Goal: Task Accomplishment & Management: Complete application form

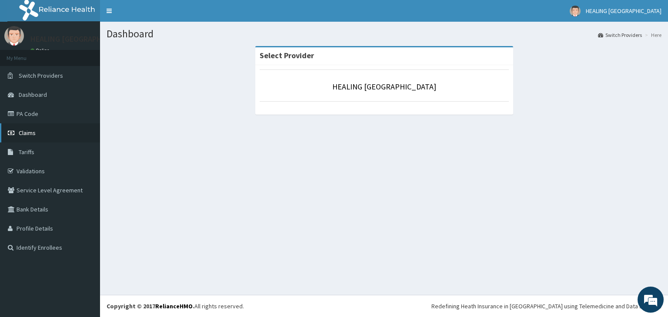
click at [26, 134] on span "Claims" at bounding box center [27, 133] width 17 height 8
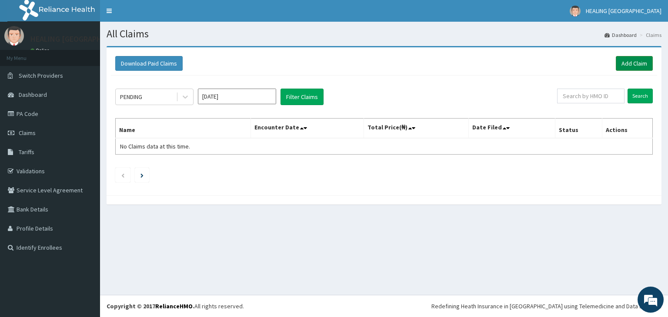
click at [636, 62] on link "Add Claim" at bounding box center [633, 63] width 37 height 15
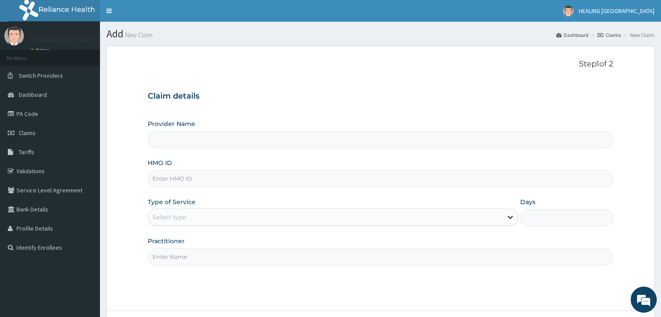
type input "HEALING [GEOGRAPHIC_DATA]"
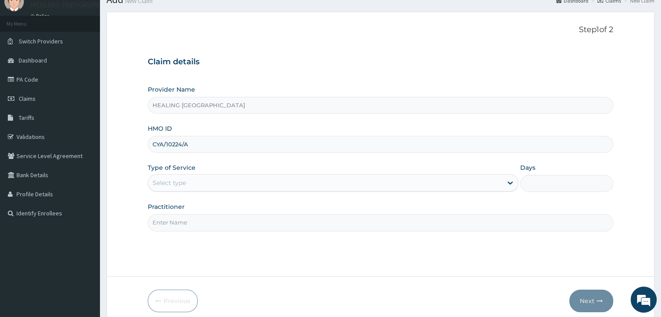
scroll to position [71, 0]
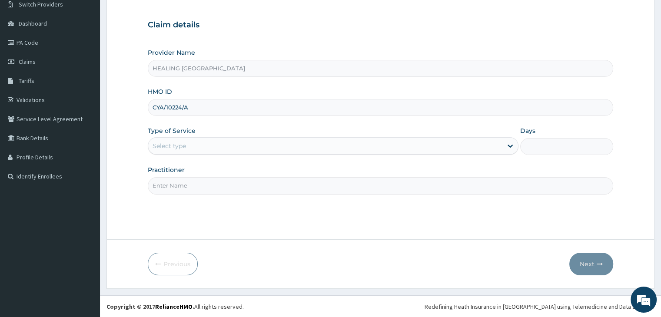
type input "CYA/10224/A"
click at [329, 146] on div "Select type" at bounding box center [325, 146] width 354 height 14
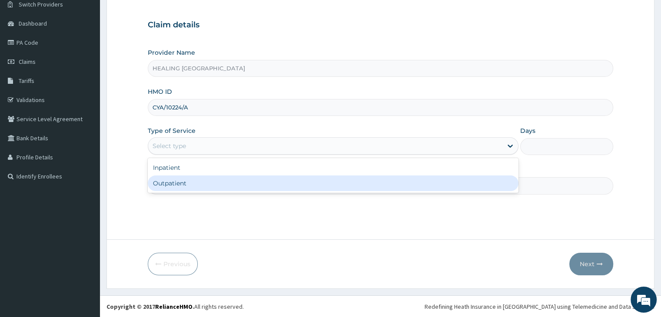
click at [327, 183] on div "Outpatient" at bounding box center [333, 184] width 371 height 16
type input "1"
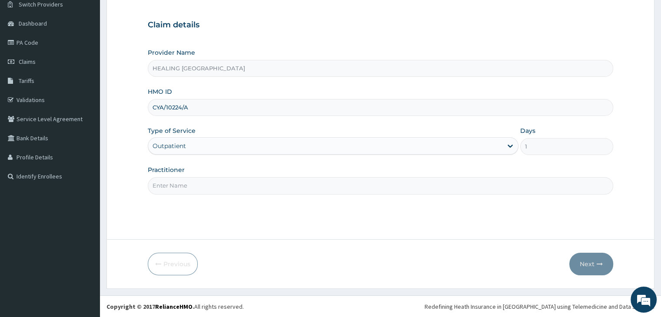
click at [327, 183] on input "Practitioner" at bounding box center [380, 185] width 465 height 17
type input "[PERSON_NAME]"
click at [595, 262] on button "Next" at bounding box center [591, 264] width 44 height 23
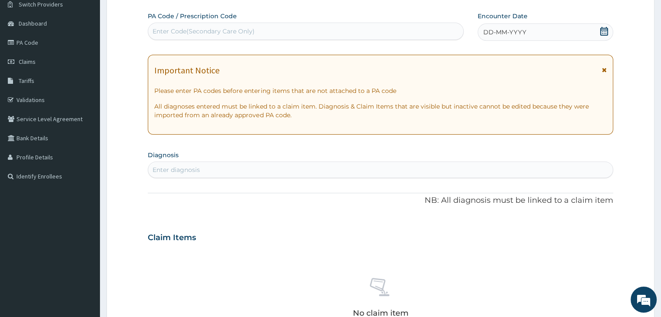
click at [606, 31] on icon at bounding box center [604, 31] width 8 height 9
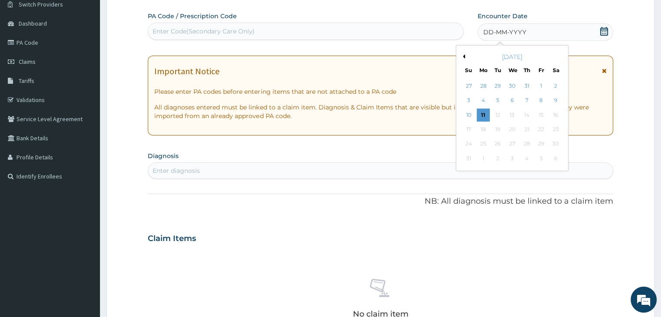
click at [463, 56] on button "Previous Month" at bounding box center [463, 56] width 4 height 4
click at [514, 85] on div "2" at bounding box center [512, 86] width 13 height 13
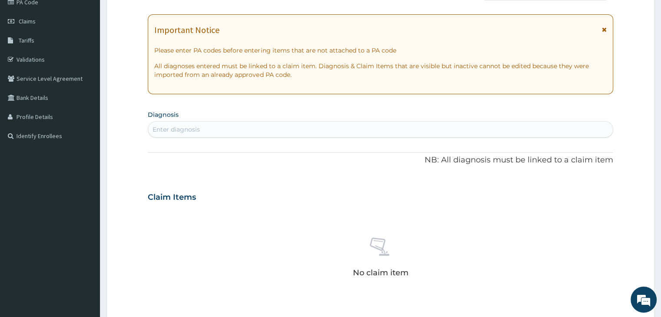
scroll to position [158, 0]
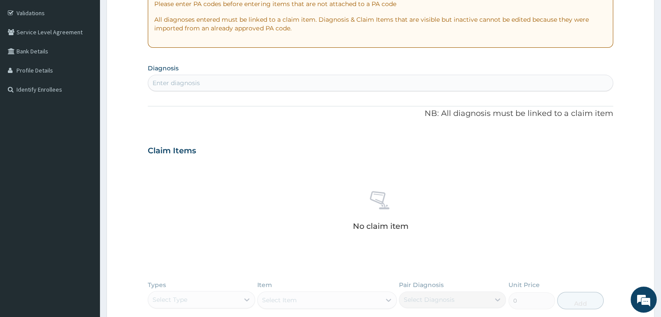
click at [326, 83] on div "Enter diagnosis" at bounding box center [380, 83] width 464 height 14
type input "[MEDICAL_DATA]"
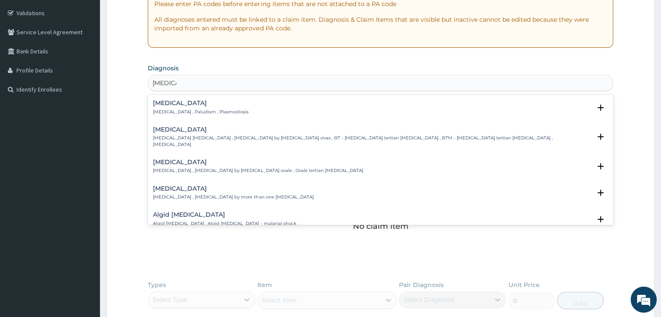
click at [200, 100] on h4 "[MEDICAL_DATA]" at bounding box center [201, 103] width 96 height 7
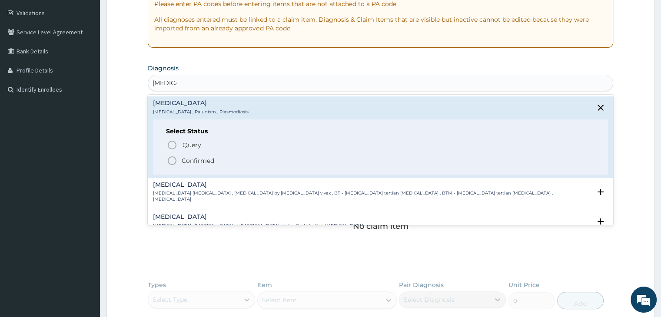
click at [172, 160] on icon "status option filled" at bounding box center [172, 161] width 10 height 10
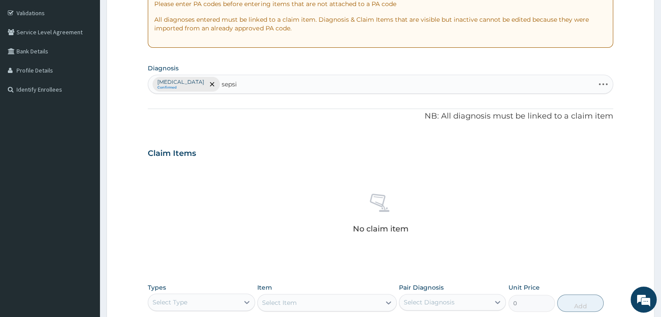
type input "[MEDICAL_DATA]"
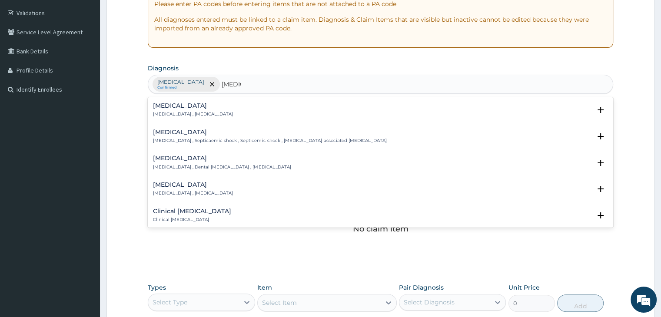
click at [183, 107] on h4 "[MEDICAL_DATA]" at bounding box center [193, 106] width 80 height 7
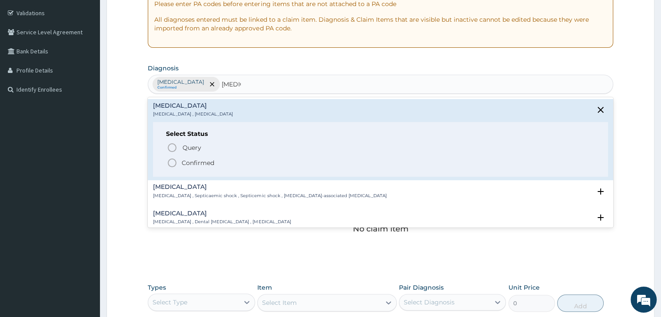
click at [172, 163] on icon "status option filled" at bounding box center [172, 163] width 10 height 10
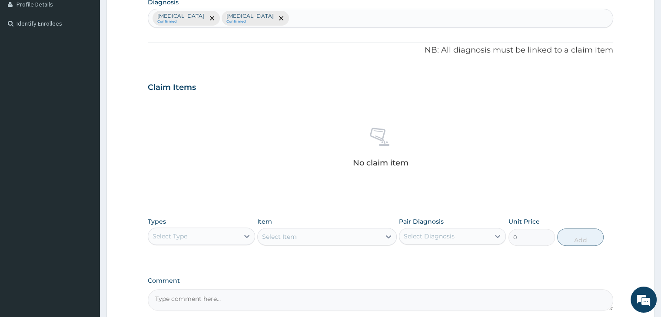
scroll to position [309, 0]
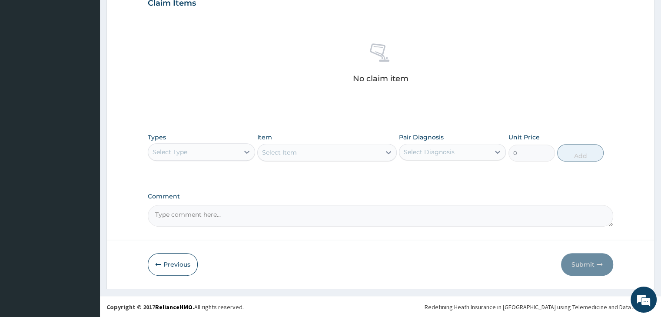
click at [229, 151] on div "Select Type" at bounding box center [193, 152] width 90 height 14
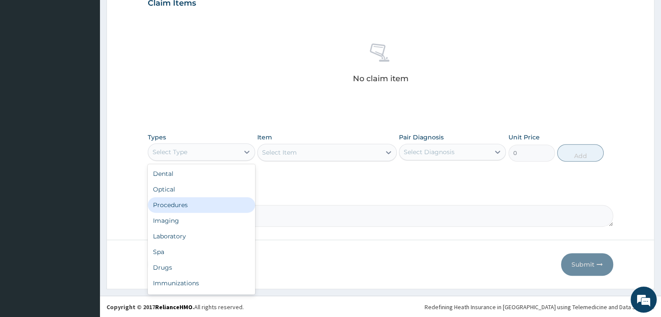
scroll to position [30, 0]
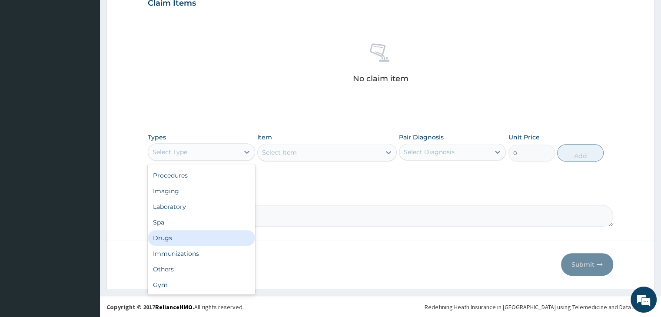
click at [179, 238] on div "Drugs" at bounding box center [201, 238] width 107 height 16
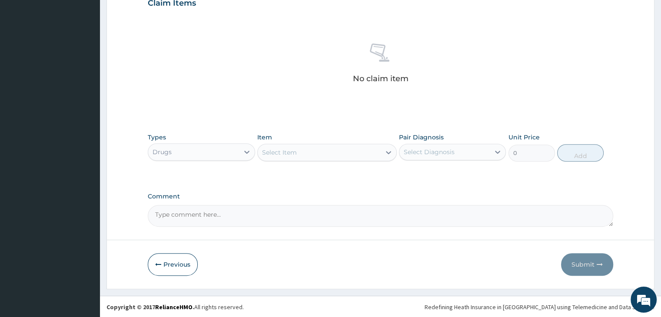
click at [218, 153] on div "Drugs" at bounding box center [193, 152] width 90 height 14
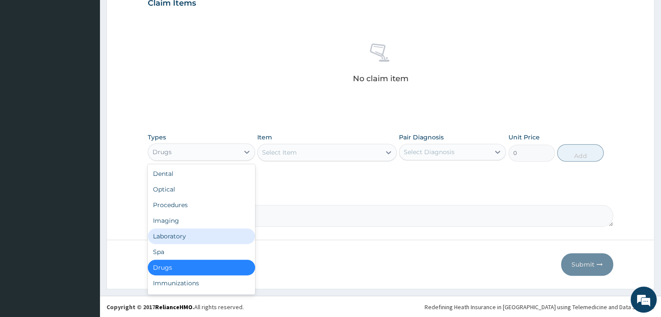
click at [190, 235] on div "Laboratory" at bounding box center [201, 237] width 107 height 16
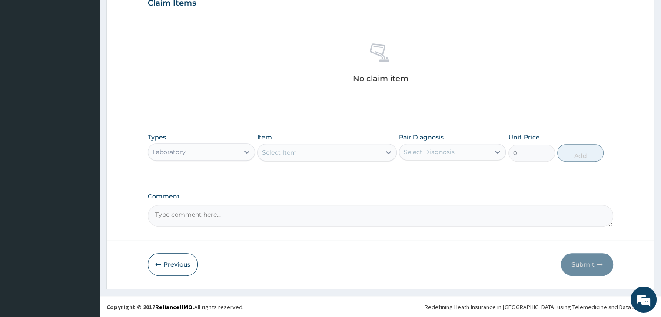
click at [344, 149] on div "Select Item" at bounding box center [319, 153] width 123 height 14
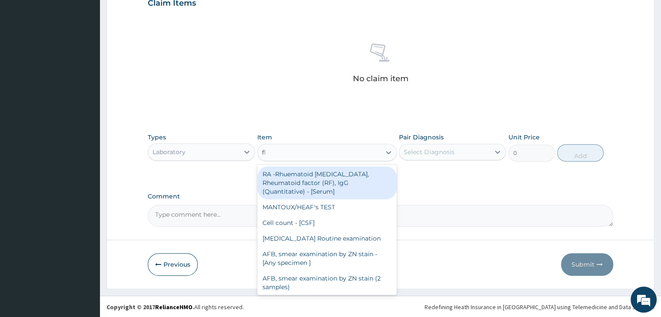
type input "fbc"
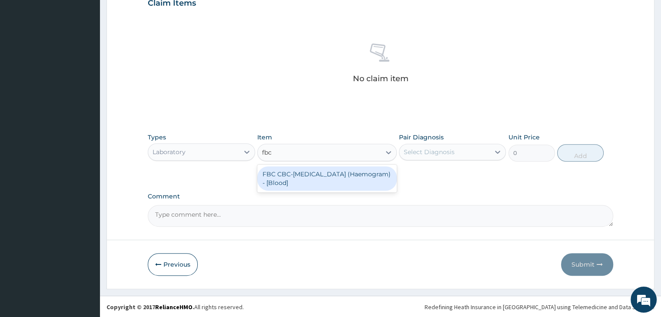
click at [326, 176] on div "FBC CBC-[MEDICAL_DATA] (Haemogram) - [Blood]" at bounding box center [327, 178] width 140 height 24
type input "4600"
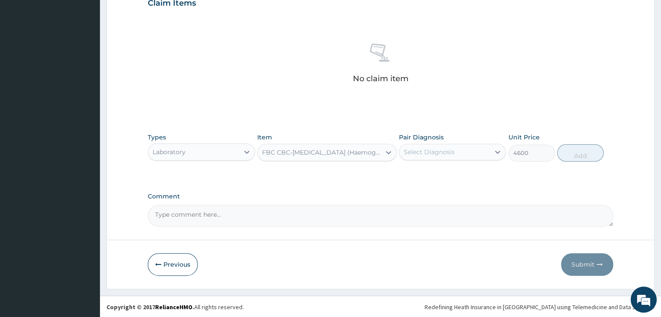
click at [483, 150] on div "Select Diagnosis" at bounding box center [444, 152] width 90 height 14
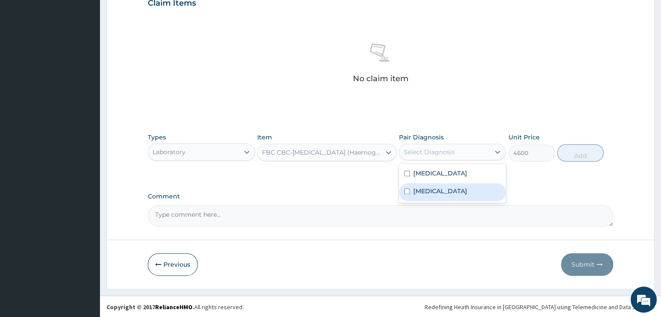
click at [446, 190] on div "[MEDICAL_DATA]" at bounding box center [452, 192] width 107 height 18
checkbox input "true"
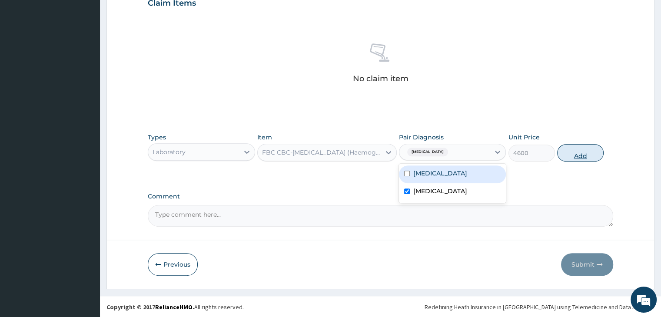
click at [571, 153] on button "Add" at bounding box center [580, 152] width 47 height 17
type input "0"
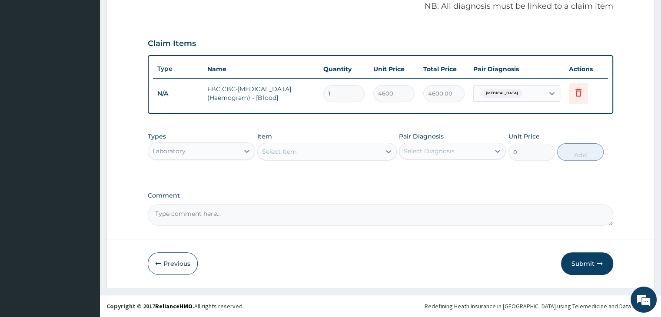
scroll to position [267, 0]
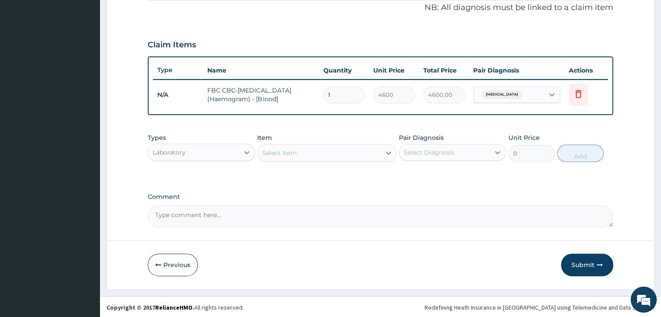
click at [312, 153] on div "Select Item" at bounding box center [319, 153] width 123 height 14
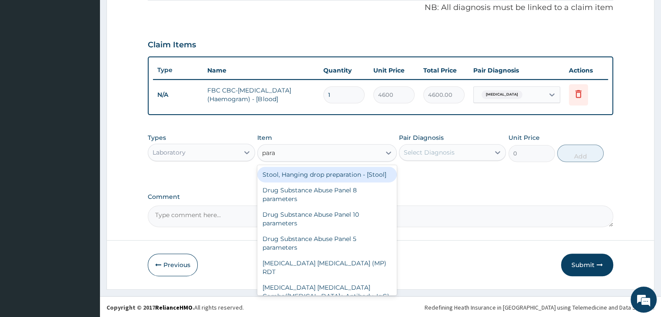
type input "paras"
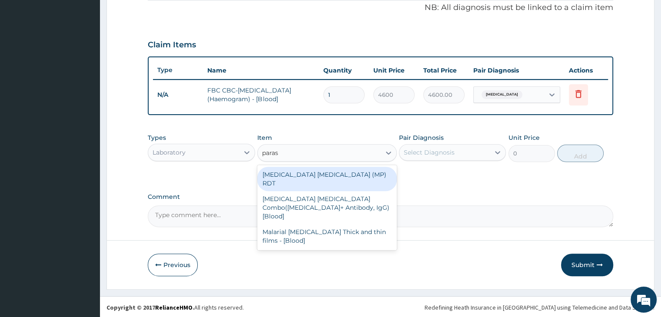
click at [317, 170] on div "[MEDICAL_DATA] [MEDICAL_DATA] (MP) RDT" at bounding box center [327, 179] width 140 height 24
type input "1725"
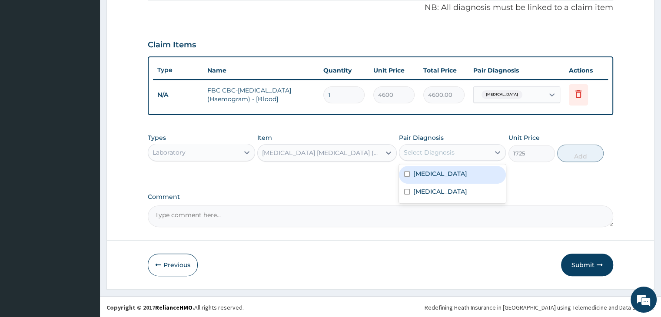
click at [459, 148] on div "Select Diagnosis" at bounding box center [444, 153] width 90 height 14
click at [444, 174] on div "[MEDICAL_DATA]" at bounding box center [452, 175] width 107 height 18
checkbox input "true"
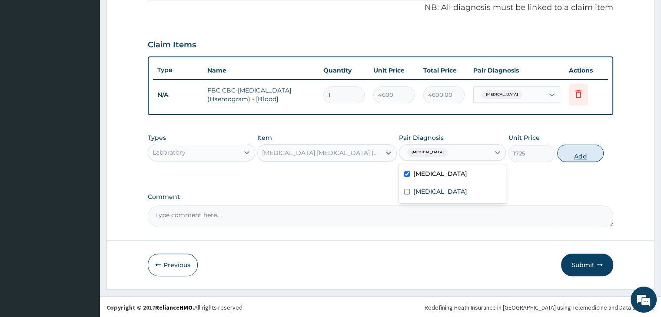
click at [583, 155] on button "Add" at bounding box center [580, 153] width 47 height 17
type input "0"
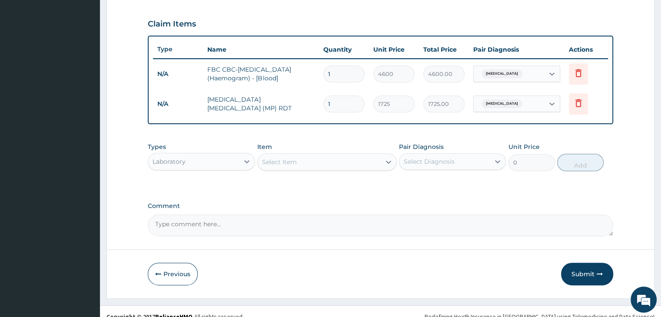
scroll to position [297, 0]
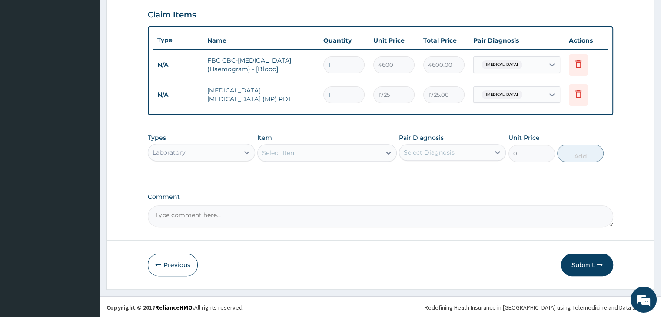
click at [210, 156] on div "Laboratory" at bounding box center [193, 153] width 90 height 14
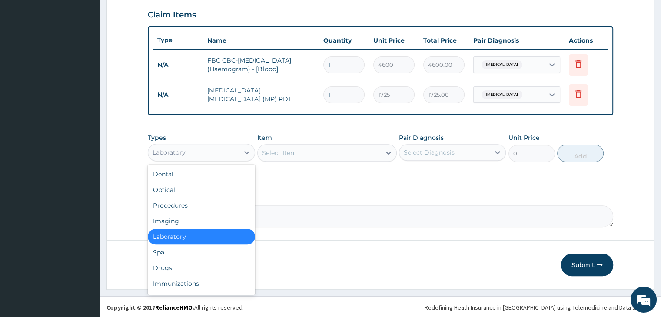
scroll to position [30, 0]
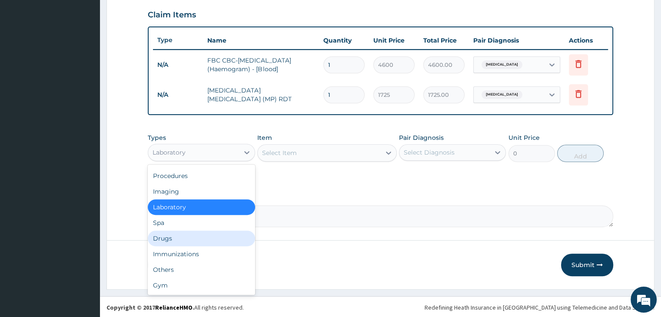
click at [183, 236] on div "Drugs" at bounding box center [201, 239] width 107 height 16
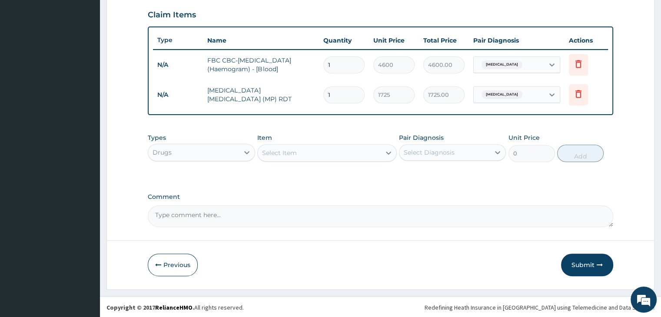
click at [329, 151] on div "Select Item" at bounding box center [319, 153] width 123 height 14
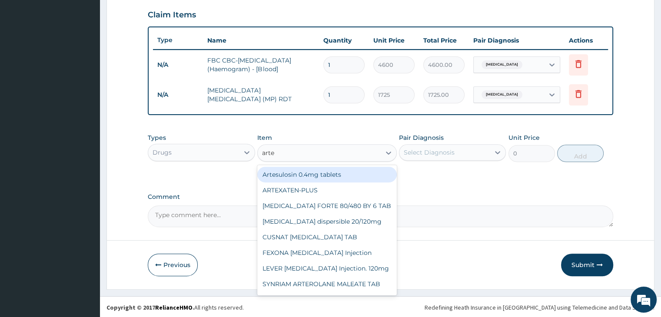
type input "artem"
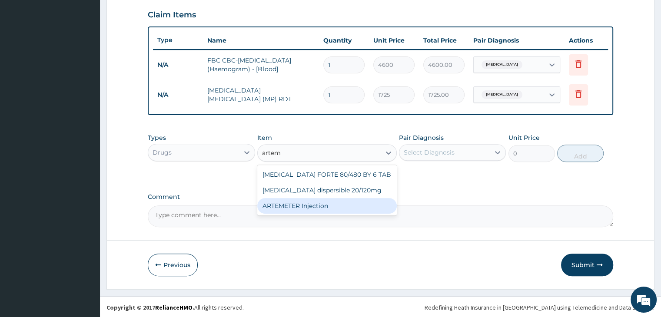
click at [319, 203] on div "ARTEMETER Injection" at bounding box center [327, 206] width 140 height 16
type input "1012"
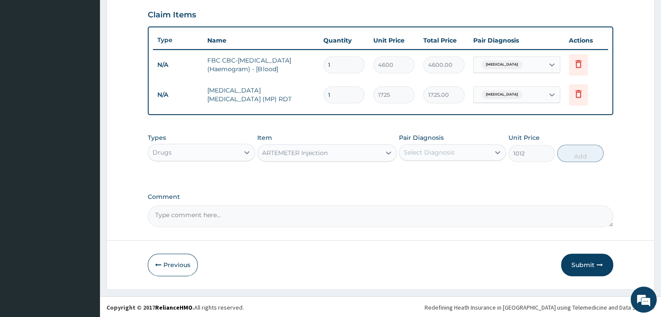
click at [339, 152] on div "ARTEMETER Injection" at bounding box center [319, 153] width 123 height 14
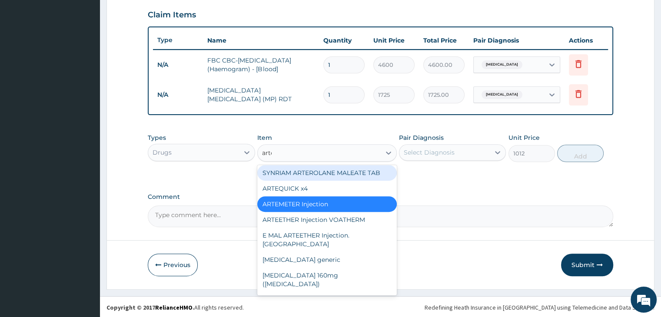
scroll to position [61, 0]
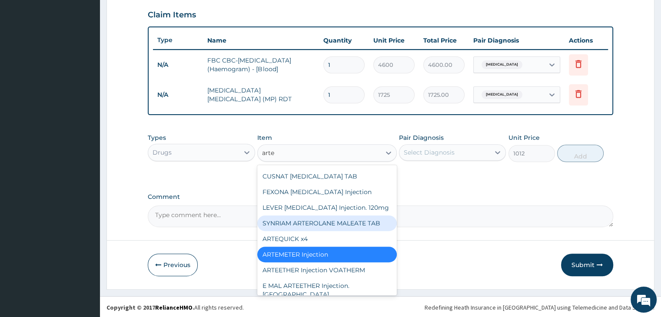
type input "artes"
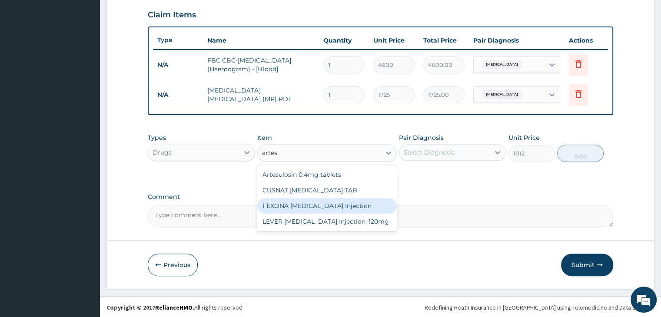
click at [330, 206] on div "FEXONA [MEDICAL_DATA] Injection" at bounding box center [327, 206] width 140 height 16
type input "1644.5"
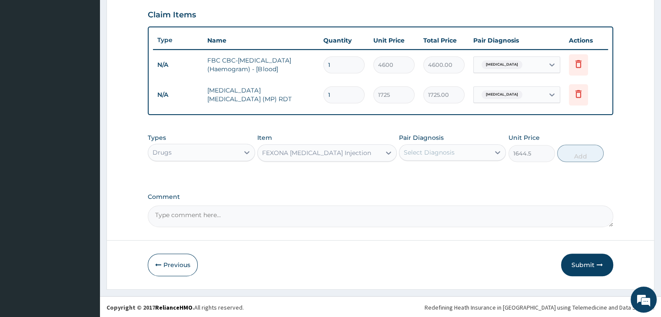
click at [459, 150] on div "Select Diagnosis" at bounding box center [444, 153] width 90 height 14
click at [450, 176] on div "[MEDICAL_DATA]" at bounding box center [452, 175] width 107 height 18
checkbox input "true"
click at [582, 152] on button "Add" at bounding box center [580, 153] width 47 height 17
type input "0"
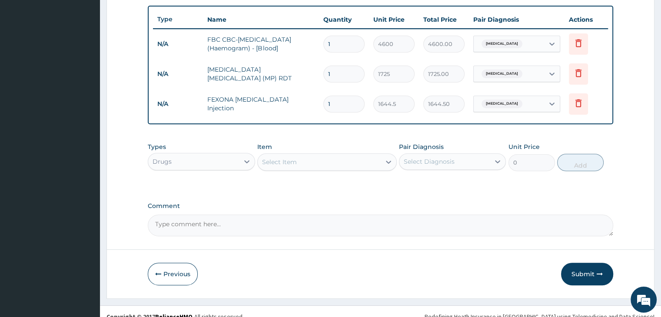
scroll to position [327, 0]
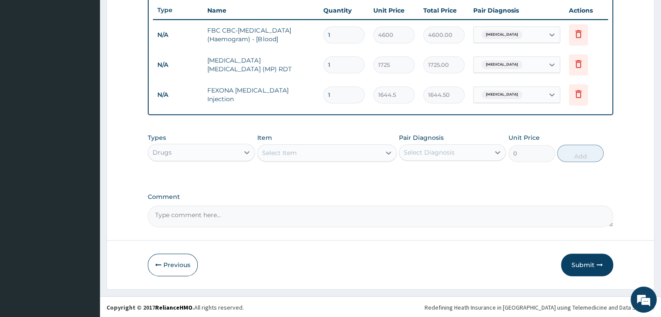
click at [322, 150] on div "Select Item" at bounding box center [319, 153] width 123 height 14
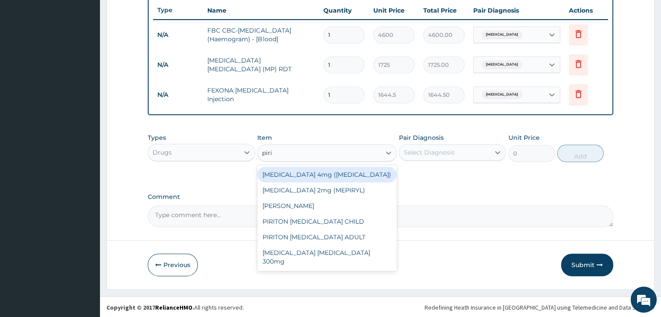
type input "pirit"
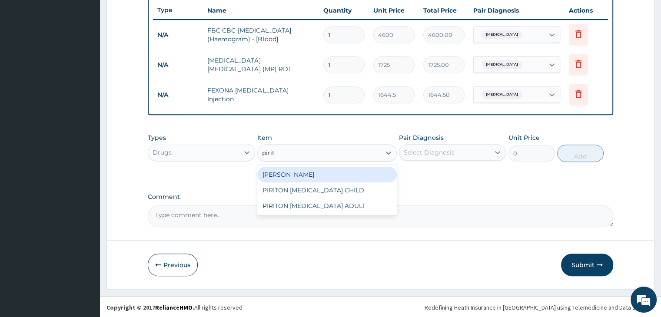
click at [323, 175] on div "[PERSON_NAME]" at bounding box center [327, 175] width 140 height 16
type input "25.3"
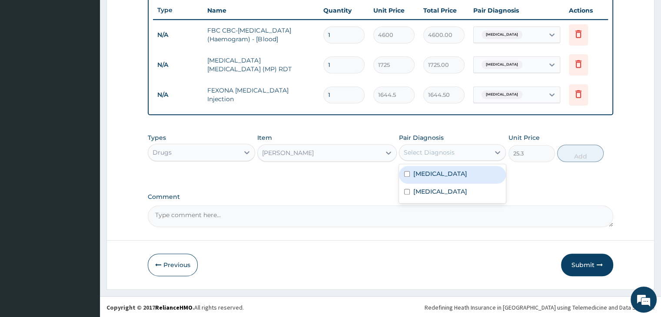
click at [469, 148] on div "Select Diagnosis" at bounding box center [444, 153] width 90 height 14
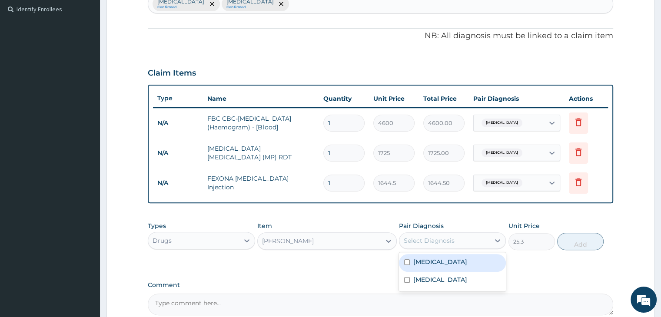
scroll to position [153, 0]
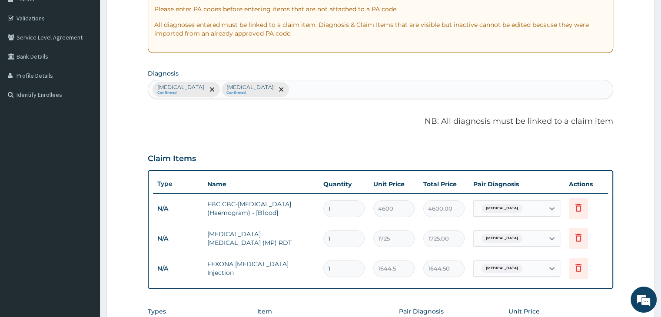
click at [341, 92] on div "[MEDICAL_DATA] Confirmed [MEDICAL_DATA] Confirmed" at bounding box center [380, 89] width 464 height 18
type input "upper respirat"
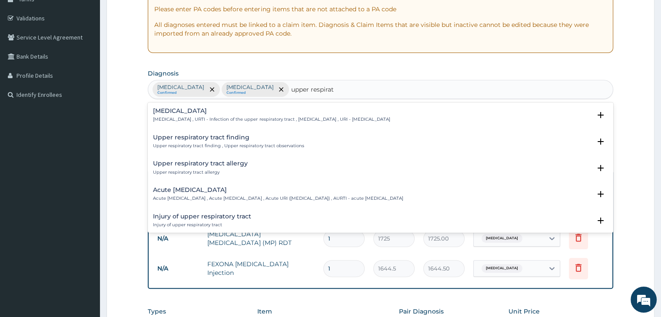
scroll to position [43, 0]
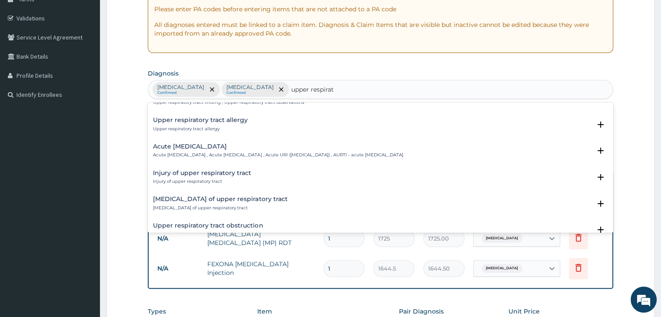
click at [227, 151] on div "Acute [MEDICAL_DATA] Acute [MEDICAL_DATA] , Acute [MEDICAL_DATA] , Acute URI ([…" at bounding box center [278, 150] width 250 height 15
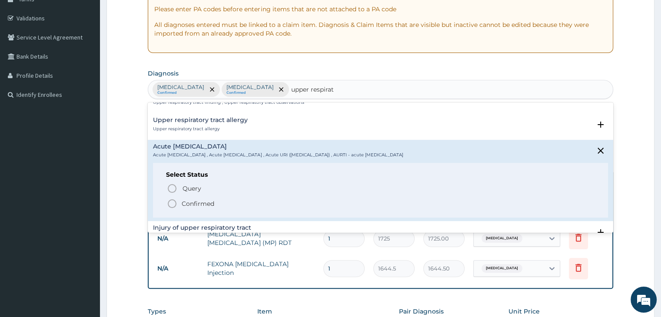
click at [174, 205] on icon "status option filled" at bounding box center [172, 204] width 10 height 10
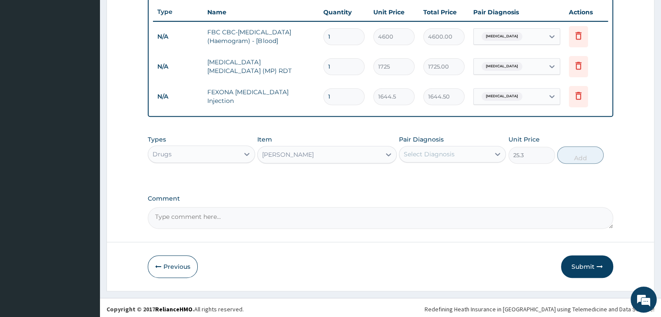
scroll to position [327, 0]
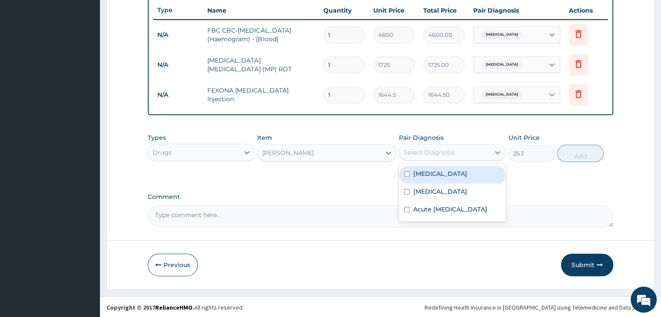
click at [461, 153] on div "Select Diagnosis" at bounding box center [444, 153] width 90 height 14
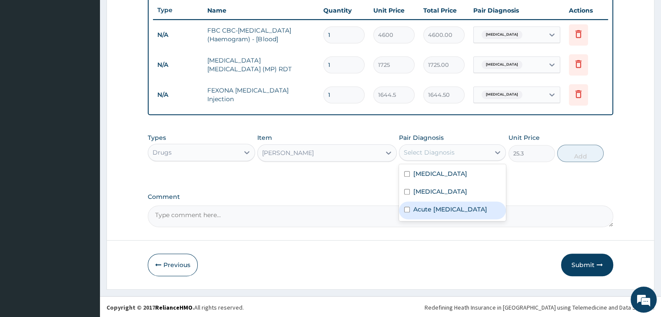
click at [452, 214] on label "Acute [MEDICAL_DATA]" at bounding box center [450, 209] width 74 height 9
checkbox input "true"
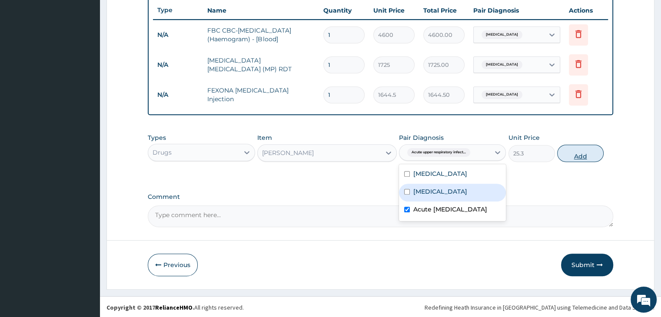
click at [586, 152] on button "Add" at bounding box center [580, 153] width 47 height 17
type input "0"
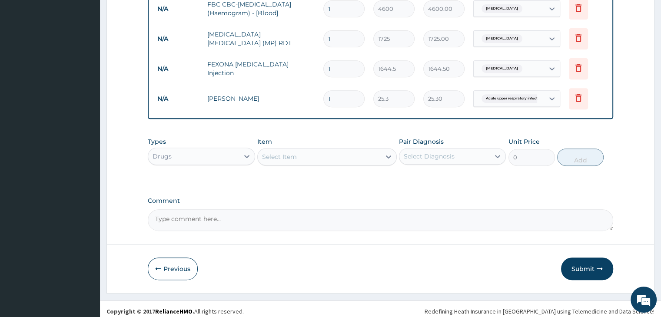
scroll to position [356, 0]
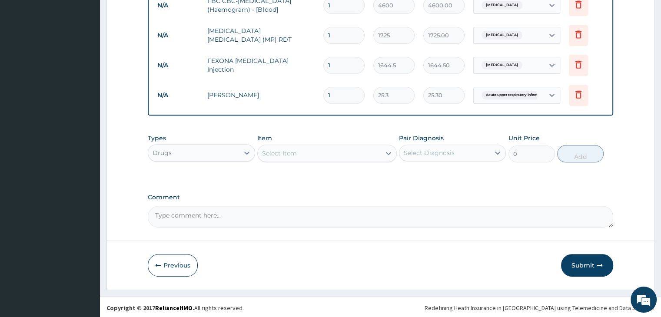
click at [327, 152] on div "Select Item" at bounding box center [319, 153] width 123 height 14
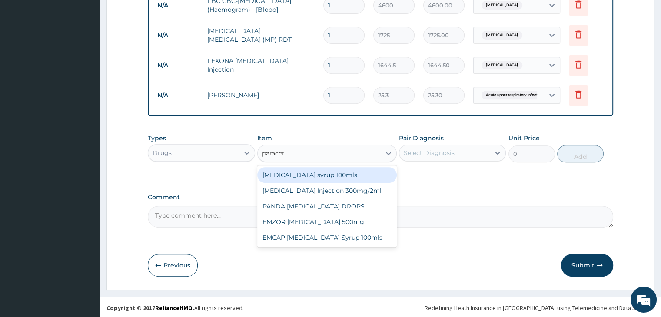
type input "paraceta"
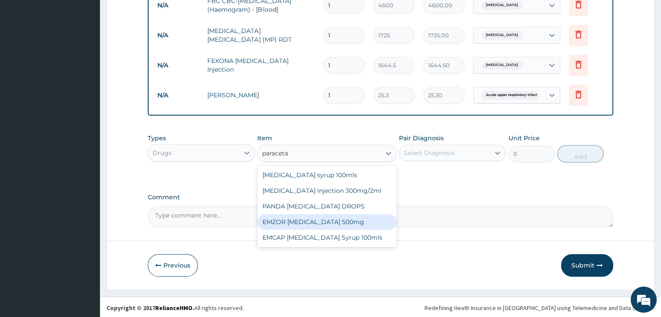
click at [317, 221] on div "EMZOR [MEDICAL_DATA] 500mg" at bounding box center [327, 222] width 140 height 16
type input "25.3"
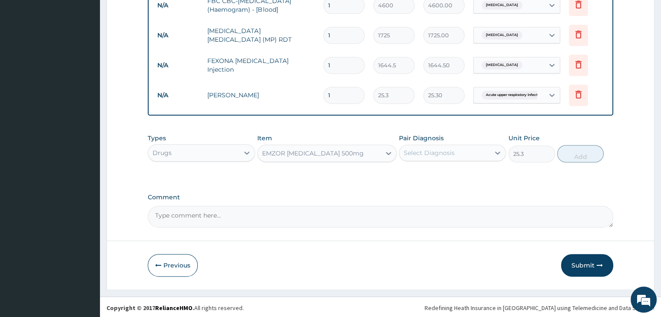
click at [450, 149] on div "Select Diagnosis" at bounding box center [429, 153] width 51 height 9
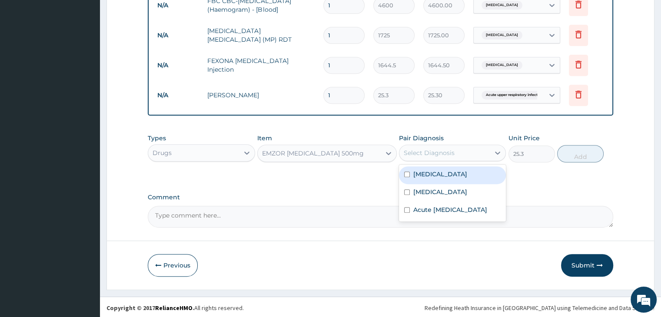
click at [448, 173] on div "[MEDICAL_DATA]" at bounding box center [452, 175] width 107 height 18
checkbox input "true"
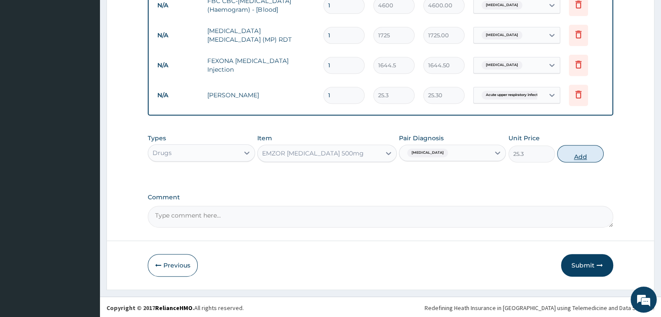
click at [576, 150] on button "Add" at bounding box center [580, 153] width 47 height 17
type input "0"
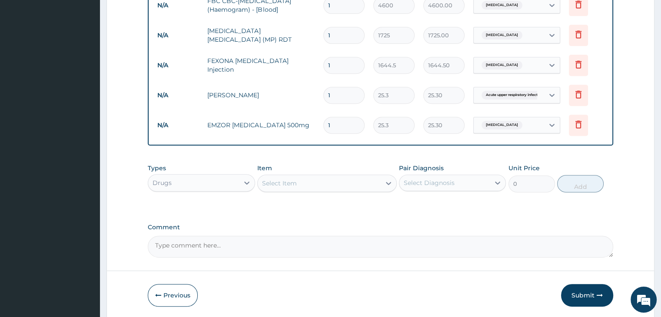
click at [318, 180] on div "Select Item" at bounding box center [319, 183] width 123 height 14
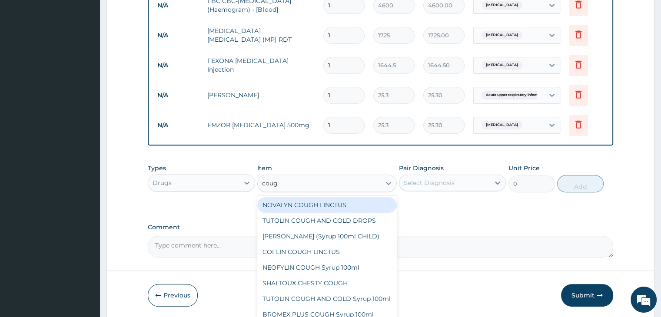
type input "cough"
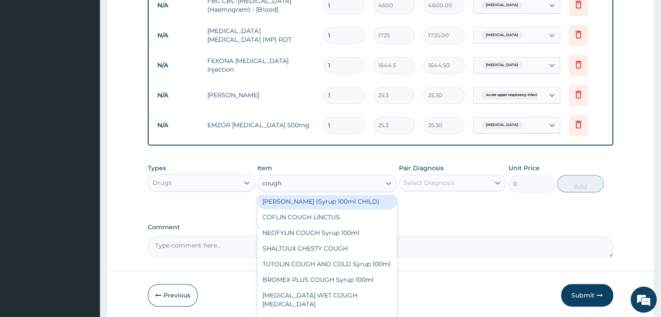
scroll to position [43, 0]
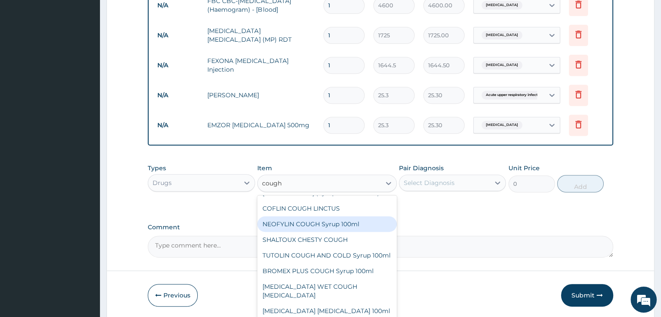
click at [299, 225] on div "NEOFYLIN COUGH Syrup 100ml" at bounding box center [327, 224] width 140 height 16
type input "1518"
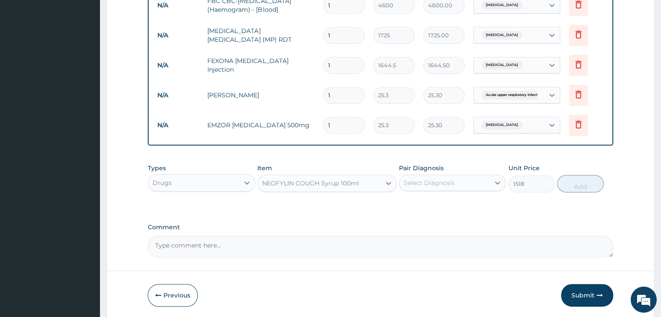
click at [465, 182] on div "Select Diagnosis" at bounding box center [444, 183] width 90 height 14
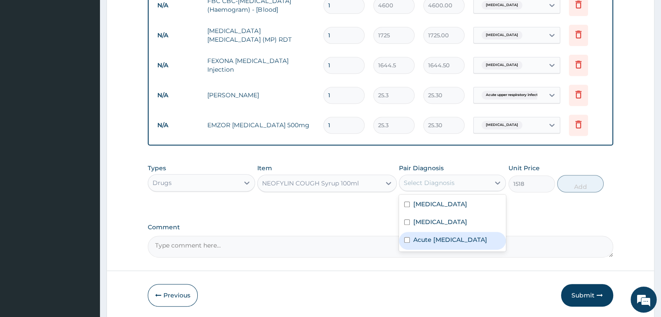
click at [450, 241] on label "Acute [MEDICAL_DATA]" at bounding box center [450, 240] width 74 height 9
checkbox input "true"
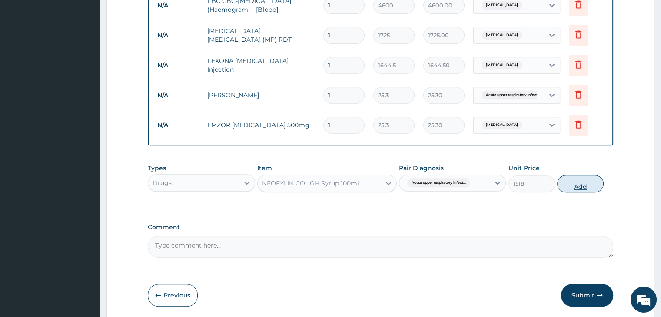
click at [577, 182] on button "Add" at bounding box center [580, 183] width 47 height 17
type input "0"
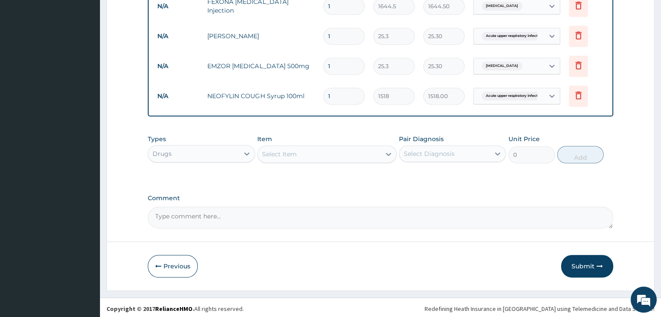
scroll to position [416, 0]
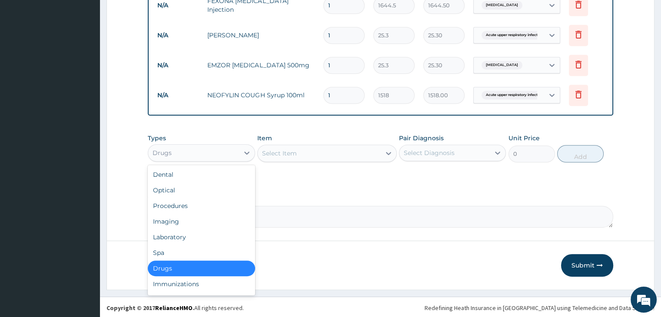
click at [200, 148] on div "Drugs" at bounding box center [193, 153] width 90 height 14
click at [189, 204] on div "Procedures" at bounding box center [201, 206] width 107 height 16
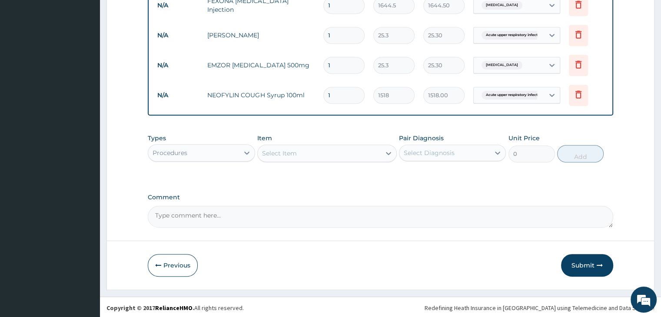
click at [325, 153] on div "Select Item" at bounding box center [319, 153] width 123 height 14
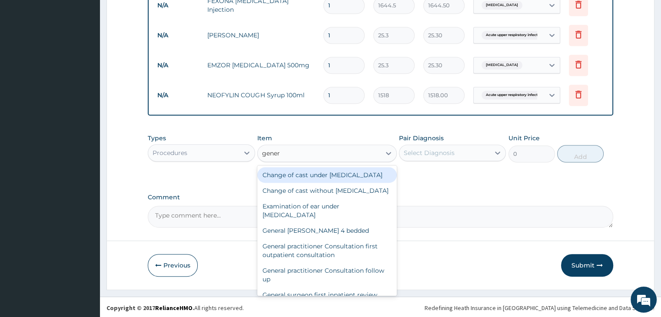
type input "genera"
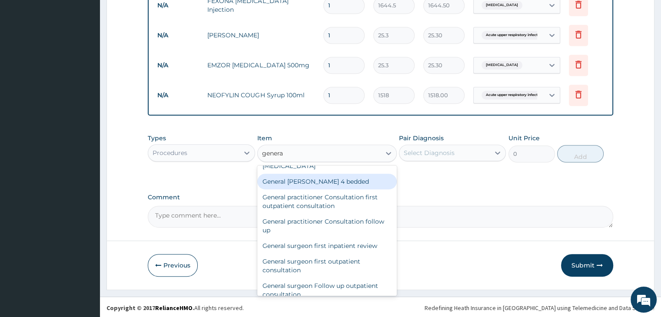
scroll to position [87, 0]
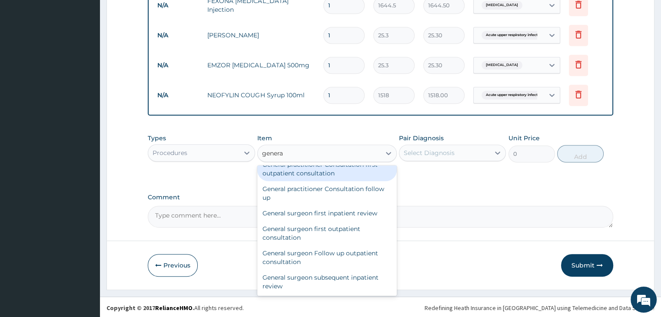
click at [305, 179] on div "General practitioner Consultation first outpatient consultation" at bounding box center [327, 169] width 140 height 24
type input "3795"
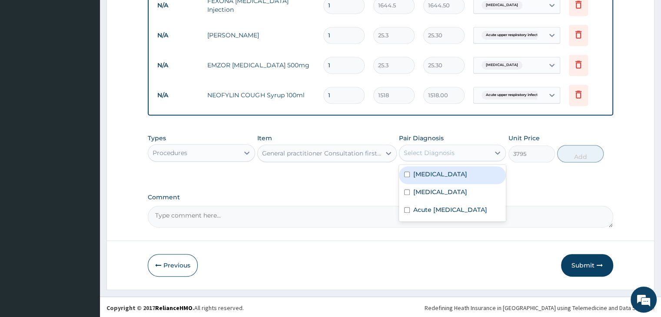
click at [452, 150] on div "Select Diagnosis" at bounding box center [429, 153] width 51 height 9
click at [447, 177] on div "[MEDICAL_DATA]" at bounding box center [452, 175] width 107 height 18
checkbox input "true"
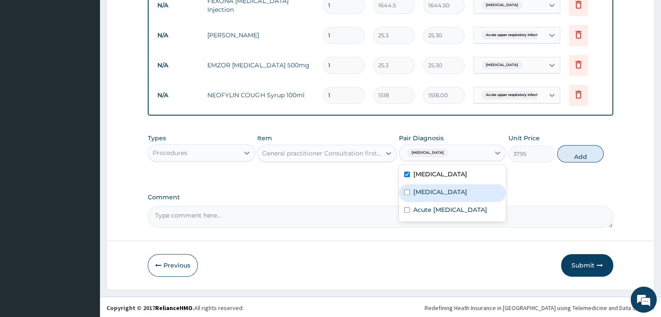
click at [449, 195] on div "[MEDICAL_DATA]" at bounding box center [452, 193] width 107 height 18
checkbox input "true"
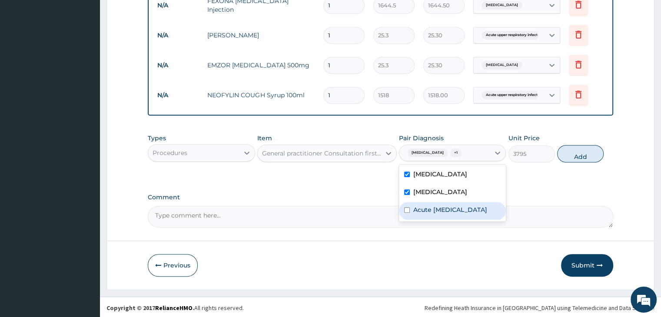
click at [450, 214] on label "Acute [MEDICAL_DATA]" at bounding box center [450, 210] width 74 height 9
checkbox input "true"
click at [579, 152] on button "Add" at bounding box center [580, 153] width 47 height 17
type input "0"
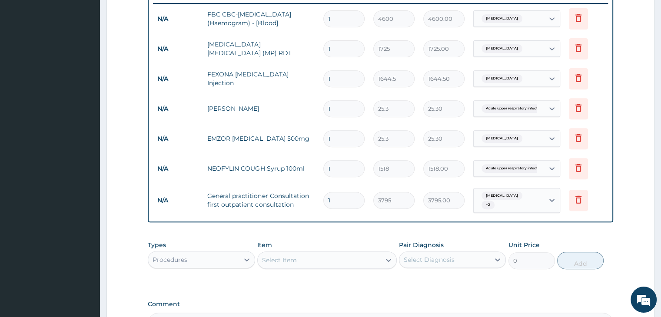
scroll to position [329, 0]
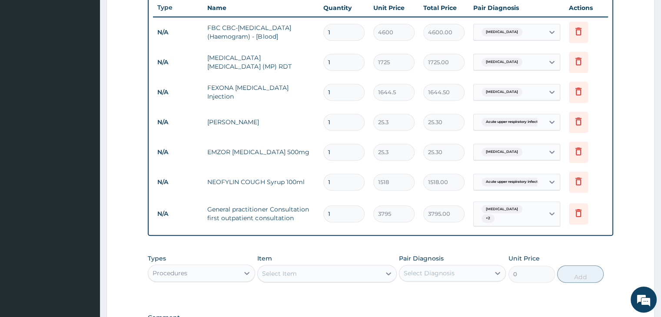
click at [347, 153] on input "1" at bounding box center [343, 152] width 41 height 17
type input "18"
type input "455.40"
type input "18"
click at [341, 90] on input "1" at bounding box center [343, 92] width 41 height 17
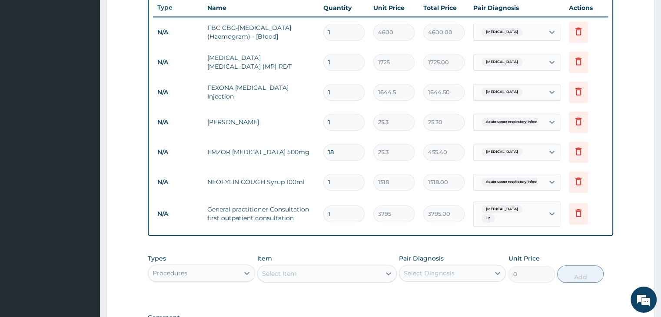
type input "2"
type input "3289.00"
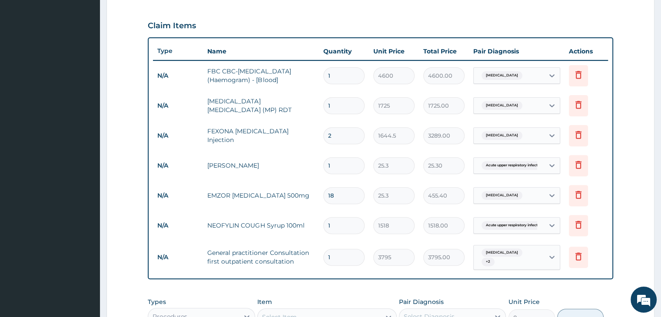
type input "3"
type input "4933.50"
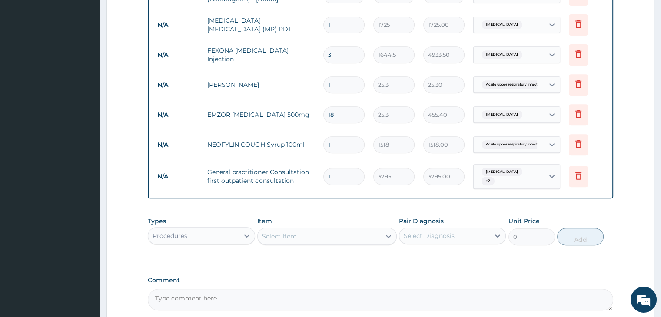
scroll to position [359, 0]
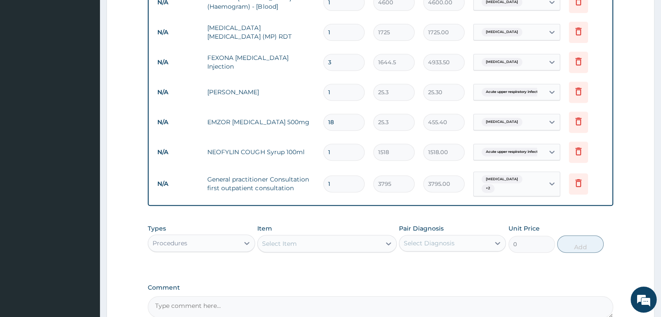
type input "3"
click at [351, 94] on input "1" at bounding box center [343, 92] width 41 height 17
type input "10"
type input "253.00"
type input "10"
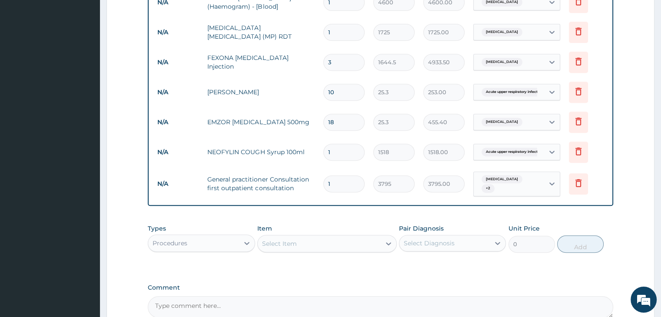
click at [342, 150] on input "1" at bounding box center [343, 152] width 41 height 17
click at [343, 183] on input "1" at bounding box center [343, 184] width 41 height 17
click at [424, 271] on div "PA Code / Prescription Code Enter Code(Secondary Care Only) Encounter Date [DAT…" at bounding box center [380, 21] width 465 height 595
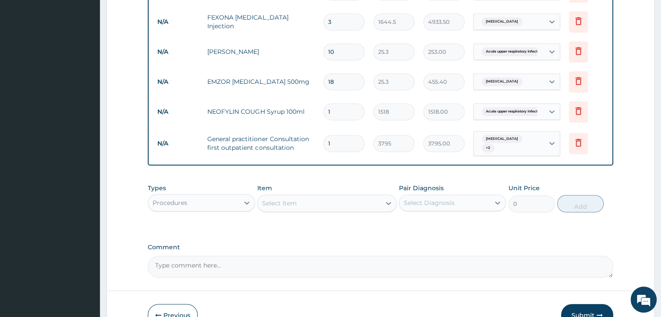
scroll to position [446, 0]
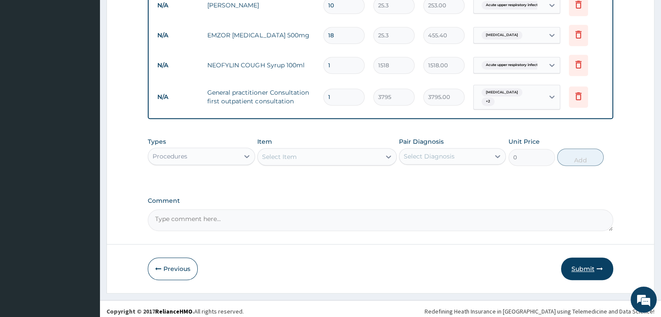
click at [582, 262] on button "Submit" at bounding box center [587, 269] width 52 height 23
